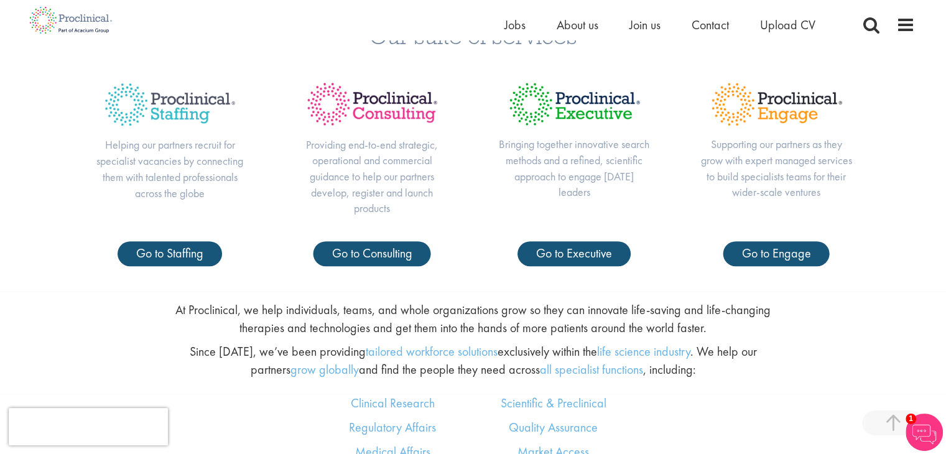
scroll to position [507, 0]
click at [182, 259] on span "Go to Staffing" at bounding box center [169, 253] width 67 height 16
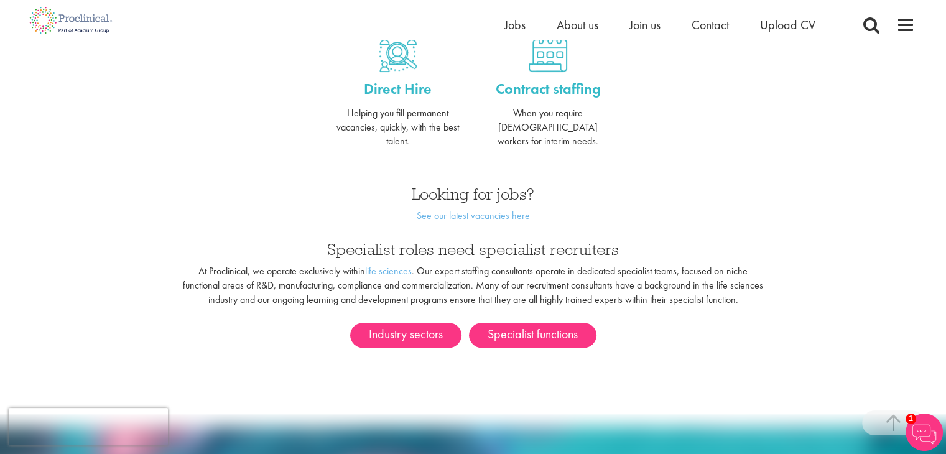
scroll to position [545, 0]
click at [461, 208] on link "See our latest vacancies here" at bounding box center [472, 214] width 113 height 13
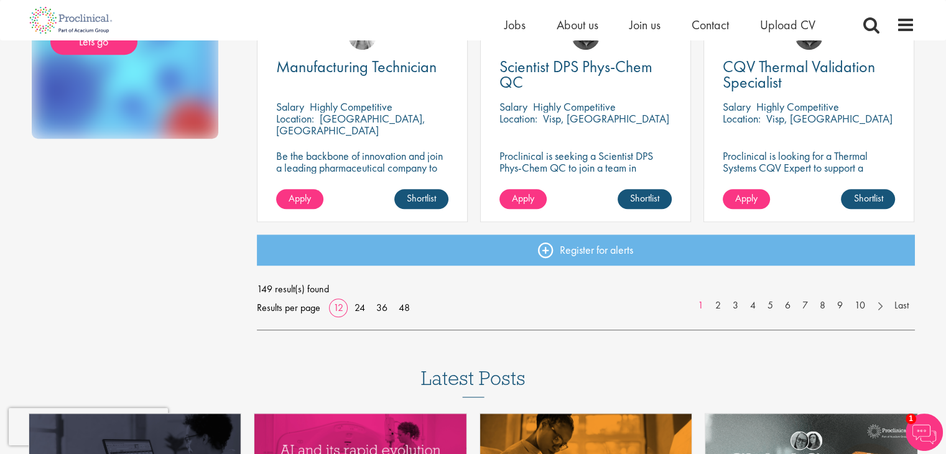
scroll to position [949, 0]
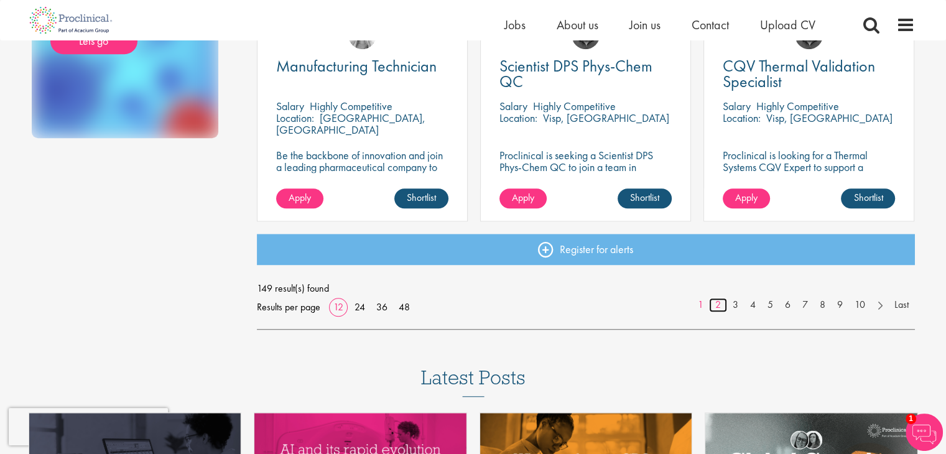
click at [714, 305] on link "2" at bounding box center [718, 305] width 18 height 14
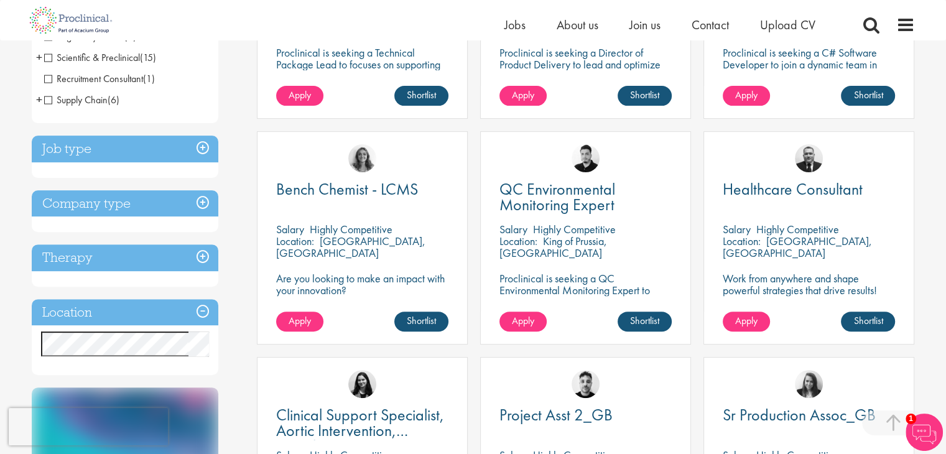
scroll to position [370, 0]
